Goal: Find specific page/section: Find specific page/section

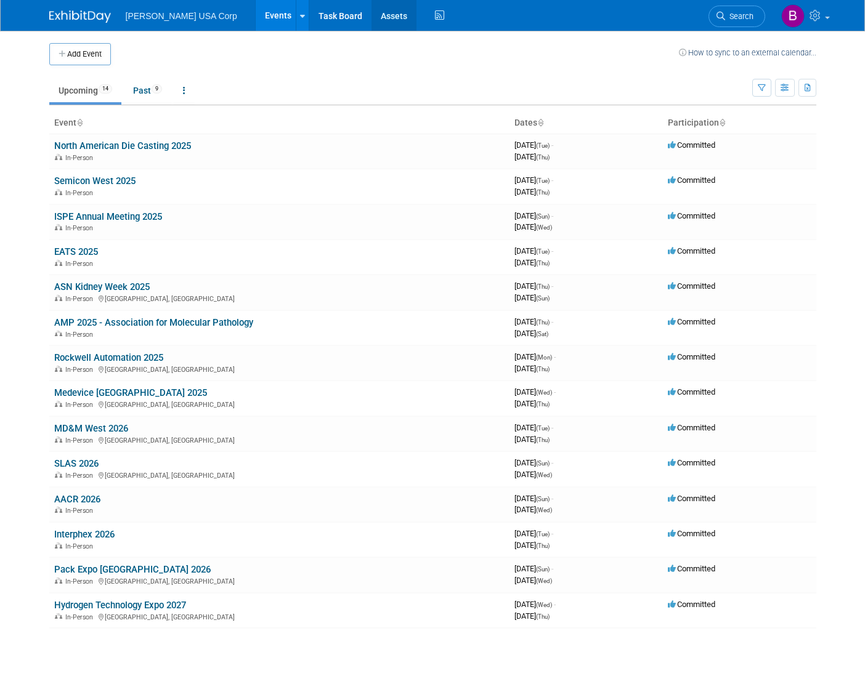
click at [371, 12] on link "Assets" at bounding box center [393, 15] width 45 height 31
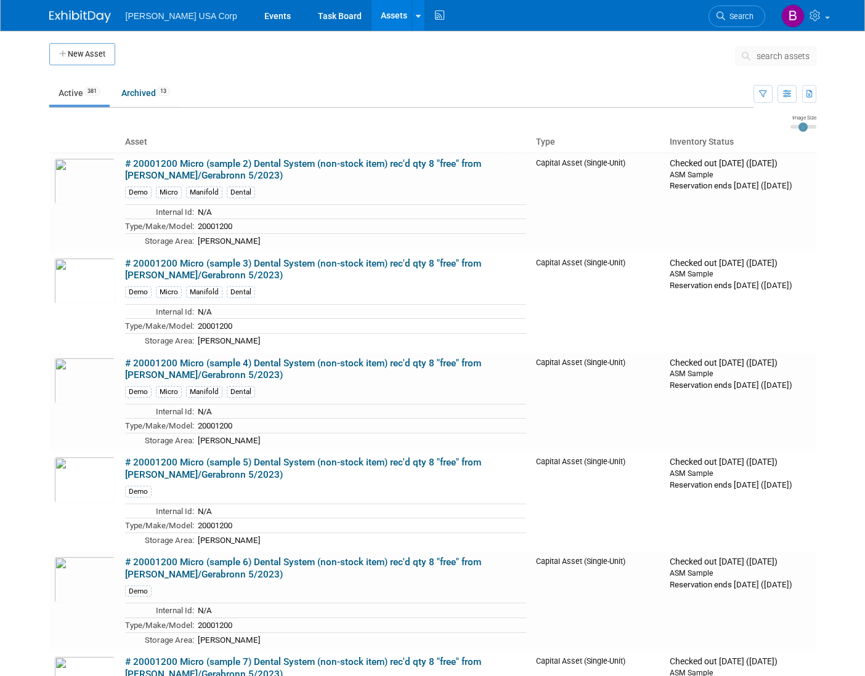
click at [752, 49] on button "search assets" at bounding box center [775, 56] width 81 height 20
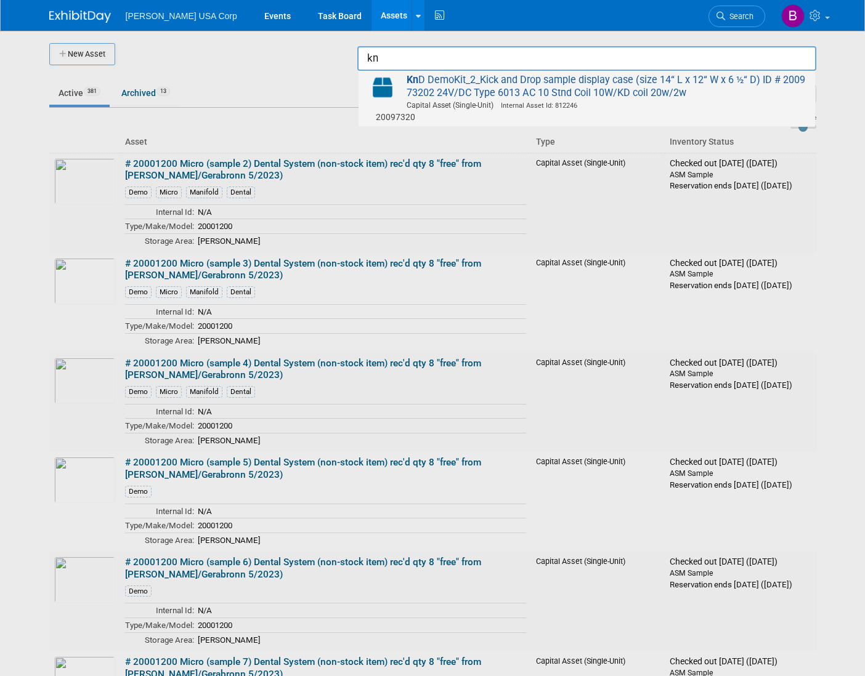
click at [565, 98] on span "Kn D DemoKit_2_Kick and Drop sample display case (size 14“ L x 12“ W x 6 ½“ D) …" at bounding box center [587, 98] width 444 height 49
type input "KnD DemoKit_2_Kick and Drop sample display case (size 14“ L x 12“ W x 6 &#189;“…"
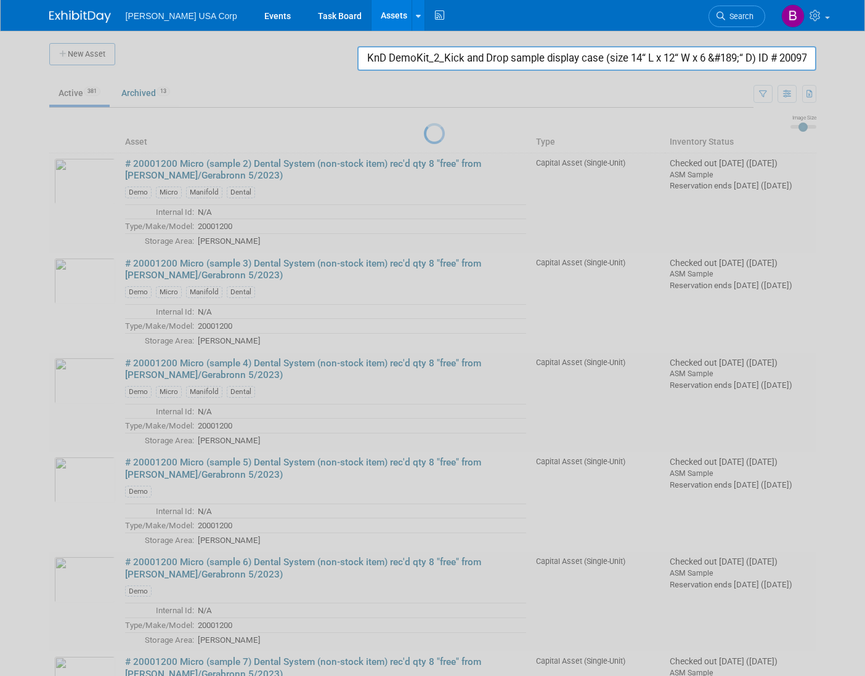
click at [476, 64] on input "KnD DemoKit_2_Kick and Drop sample display case (size 14“ L x 12“ W x 6 &#189;“…" at bounding box center [586, 58] width 459 height 25
click at [432, 156] on div at bounding box center [432, 338] width 0 height 676
click at [654, 52] on input "KnD DemoKit_2_Kick and Drop sample display case (size 14“ L x 12“ W x 6 &#189;“…" at bounding box center [586, 58] width 459 height 25
click at [371, 23] on link "Assets" at bounding box center [393, 15] width 45 height 31
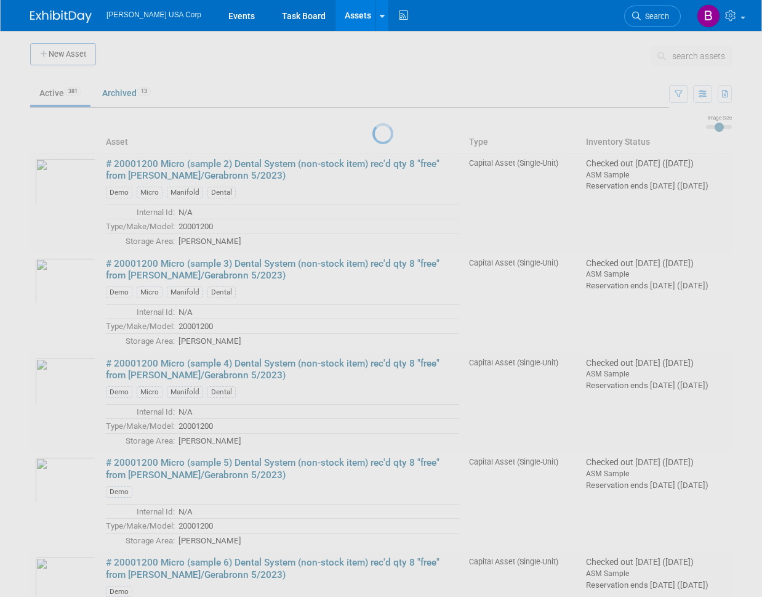
click at [390, 87] on div at bounding box center [381, 298] width 17 height 597
click at [373, 190] on div at bounding box center [381, 298] width 17 height 597
click at [373, 134] on div at bounding box center [381, 298] width 17 height 597
drag, startPoint x: 344, startPoint y: 167, endPoint x: 344, endPoint y: 36, distance: 131.2
click at [373, 130] on div at bounding box center [381, 298] width 17 height 597
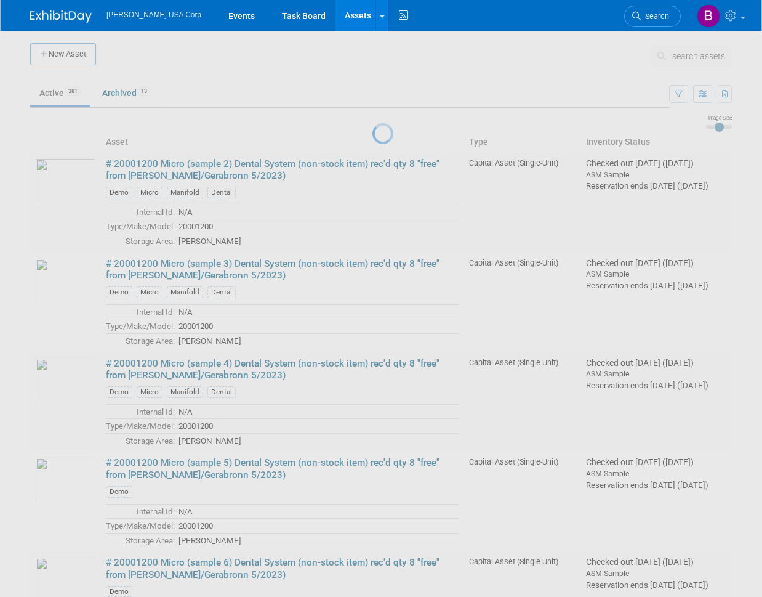
click at [336, 22] on link "Assets" at bounding box center [358, 15] width 45 height 31
click at [336, 16] on link "Assets" at bounding box center [358, 15] width 45 height 31
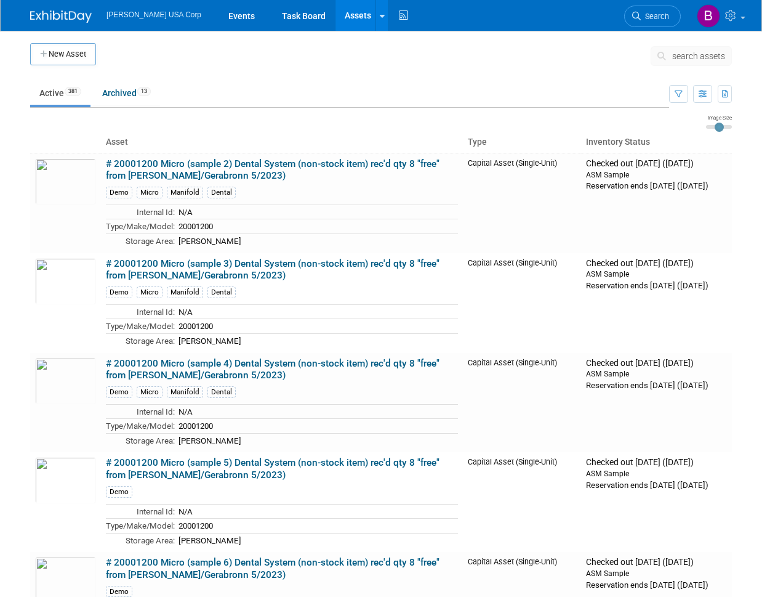
click at [336, 18] on link "Assets" at bounding box center [358, 15] width 45 height 31
click at [695, 58] on span "search assets" at bounding box center [698, 56] width 53 height 10
click at [62, 96] on link "Active 381" at bounding box center [60, 92] width 60 height 23
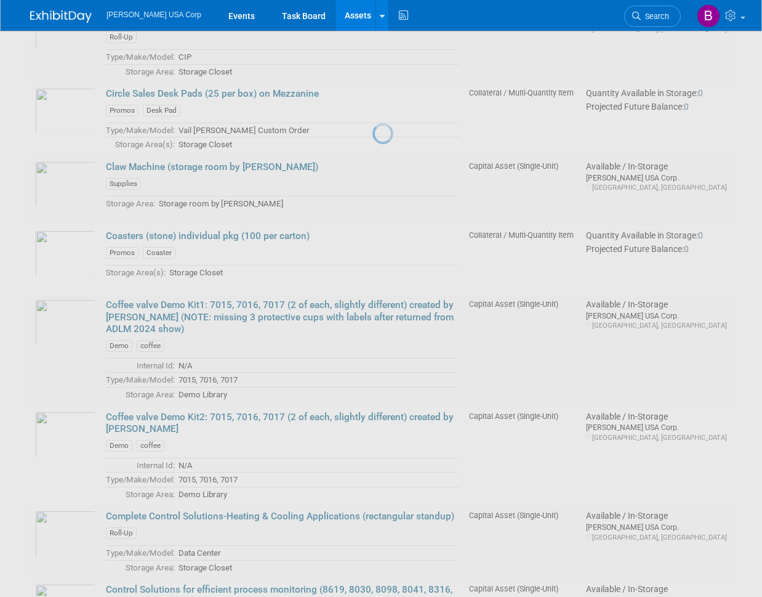
scroll to position [7081, 0]
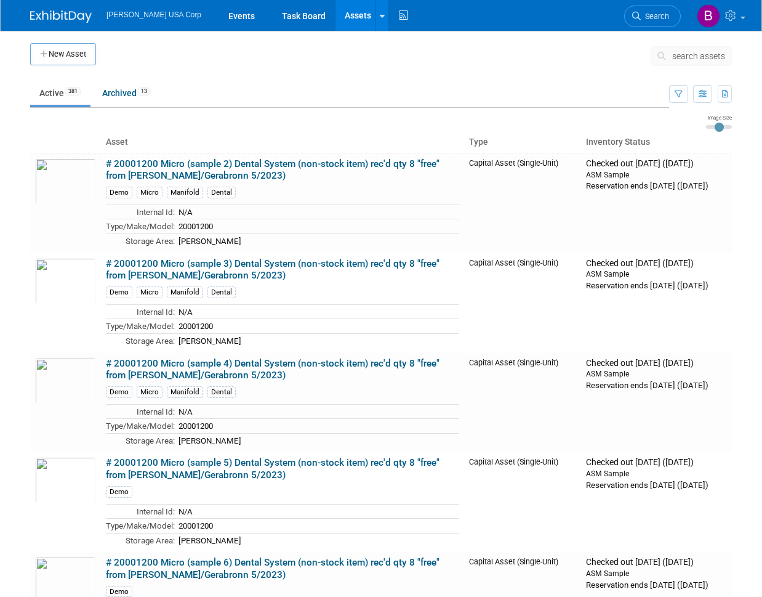
click at [678, 53] on span "search assets" at bounding box center [698, 56] width 53 height 10
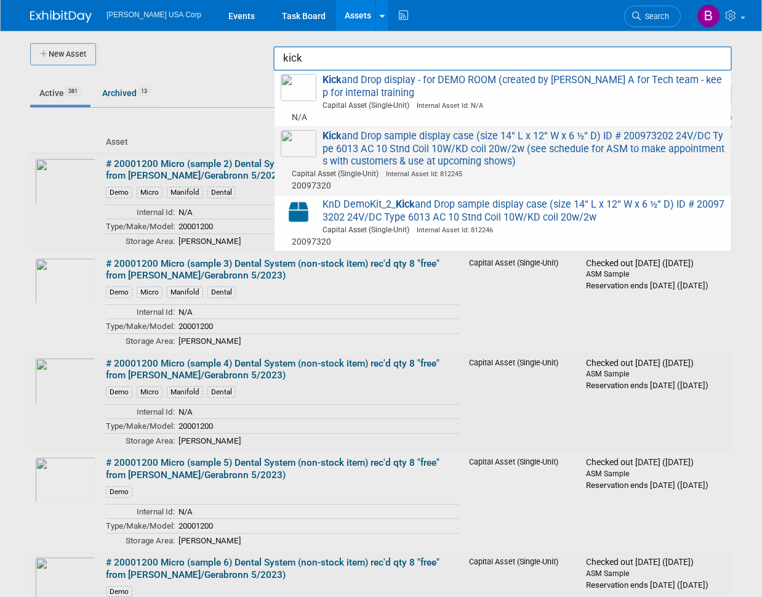
click at [458, 151] on span "Kick and Drop sample display case (size 14“ L x 12“ W x 6 ½“ D) ID # 200973202 …" at bounding box center [503, 161] width 444 height 62
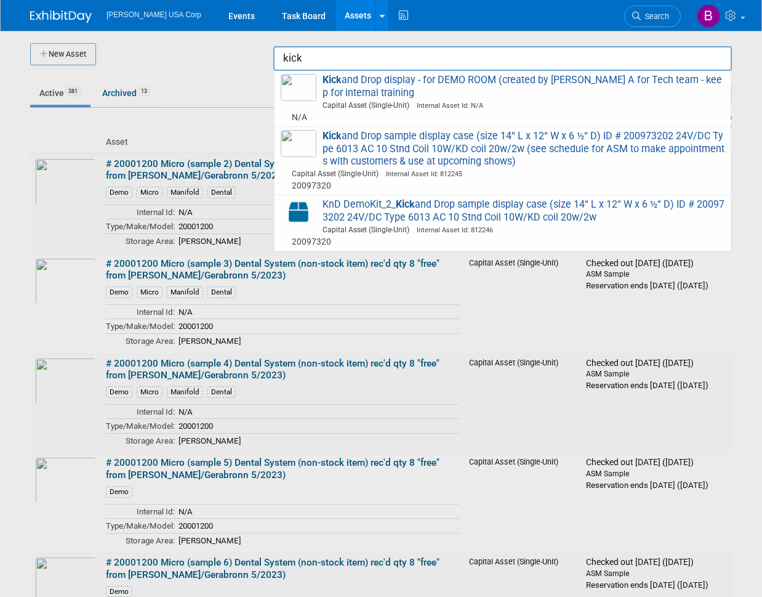
type input "Kick and Drop sample display case (size 14“ L x 12“ W x 6 &#189;“ D) ID # 20097…"
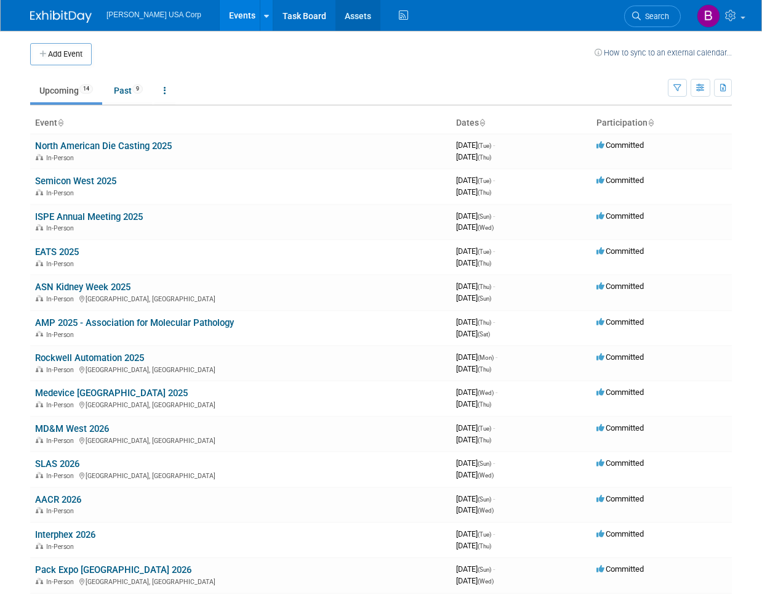
click at [336, 14] on link "Assets" at bounding box center [358, 15] width 45 height 31
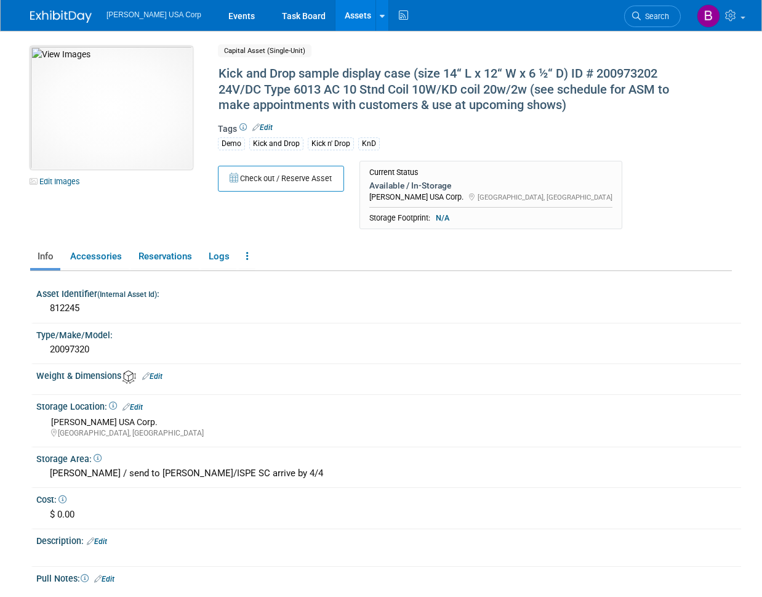
click at [105, 121] on img at bounding box center [111, 107] width 163 height 123
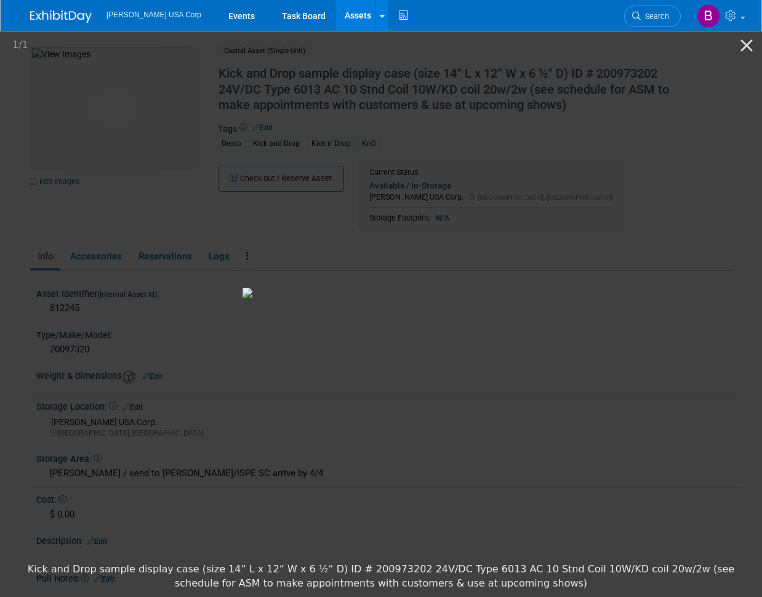
click at [661, 164] on picture at bounding box center [381, 292] width 762 height 527
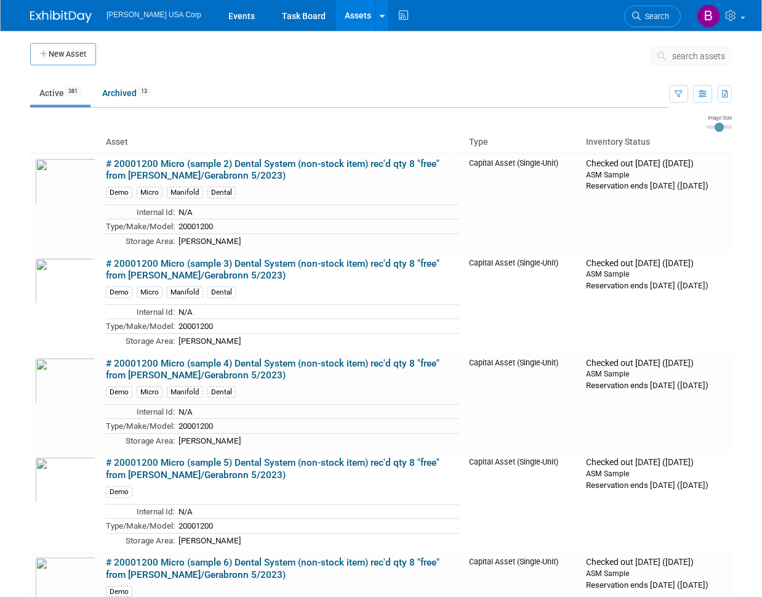
click at [712, 58] on span "search assets" at bounding box center [698, 56] width 53 height 10
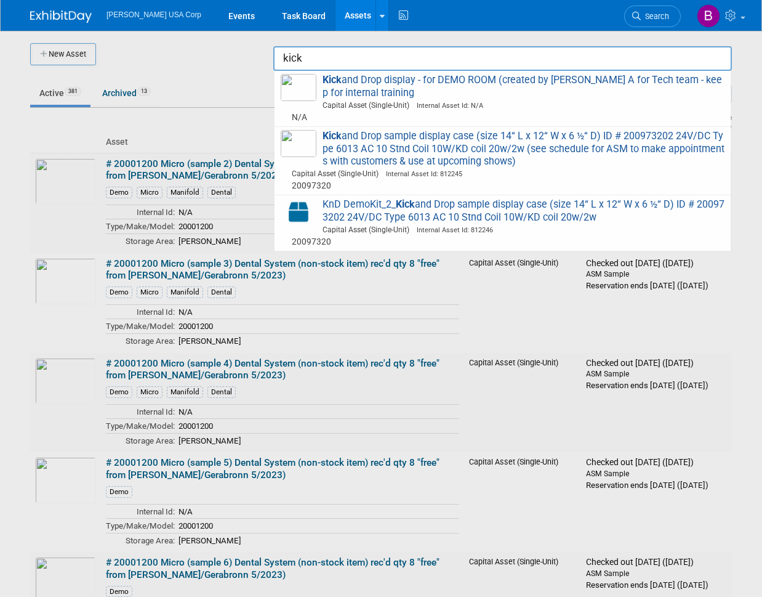
click at [488, 64] on input "kick" at bounding box center [502, 58] width 459 height 25
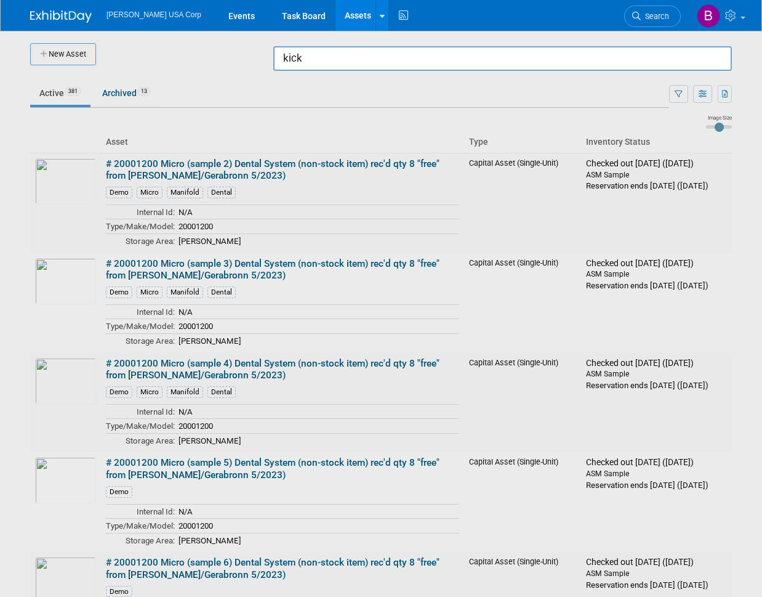
click at [431, 64] on input "kick" at bounding box center [502, 58] width 459 height 25
click at [430, 64] on input "kick" at bounding box center [502, 58] width 459 height 25
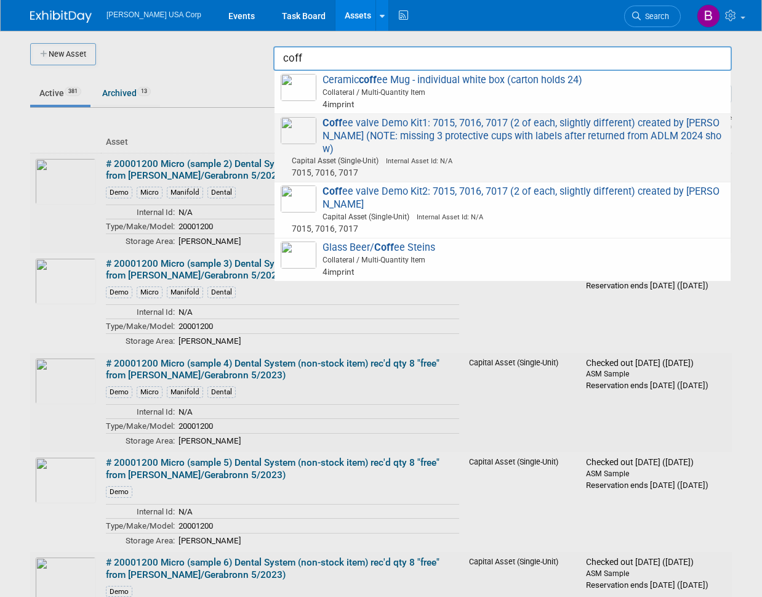
click at [405, 129] on span "Coff ee valve Demo Kit1: 7015, 7016, 7017 (2 of each, slightly different) creat…" at bounding box center [503, 148] width 444 height 62
type input "Coffee valve Demo Kit1: 7015, 7016, 7017 (2 of each, slightly different) create…"
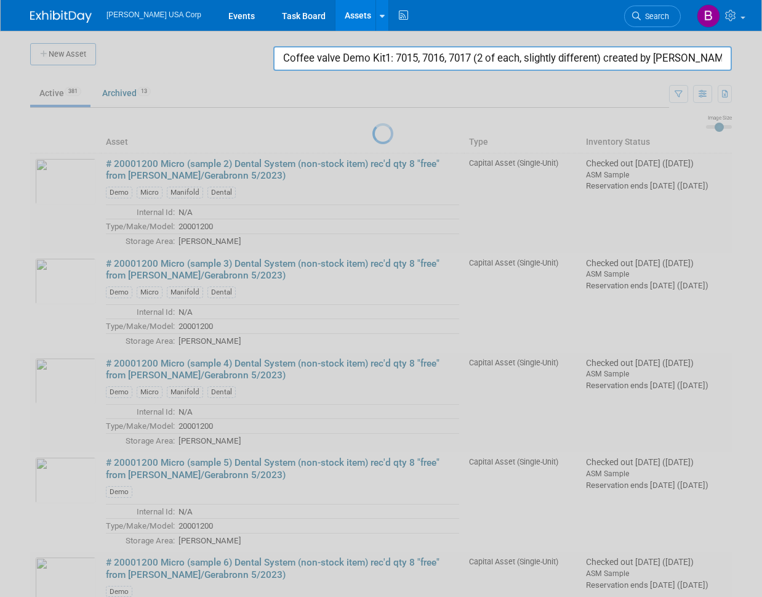
click at [403, 57] on input "Coffee valve Demo Kit1: 7015, 7016, 7017 (2 of each, slightly different) create…" at bounding box center [502, 58] width 459 height 25
